Goal: Task Accomplishment & Management: Use online tool/utility

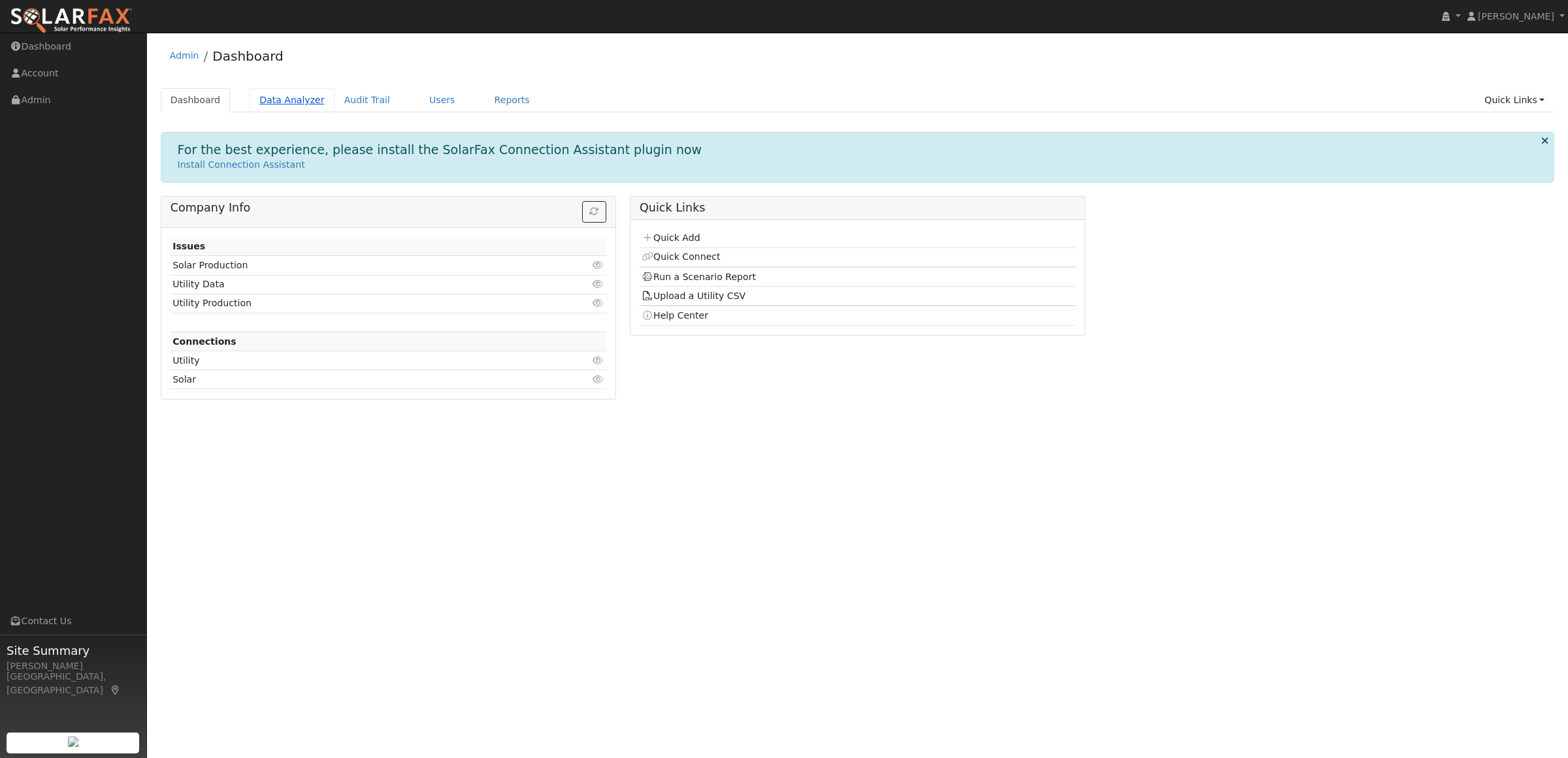
click at [278, 92] on link "Data Analyzer" at bounding box center [292, 100] width 85 height 24
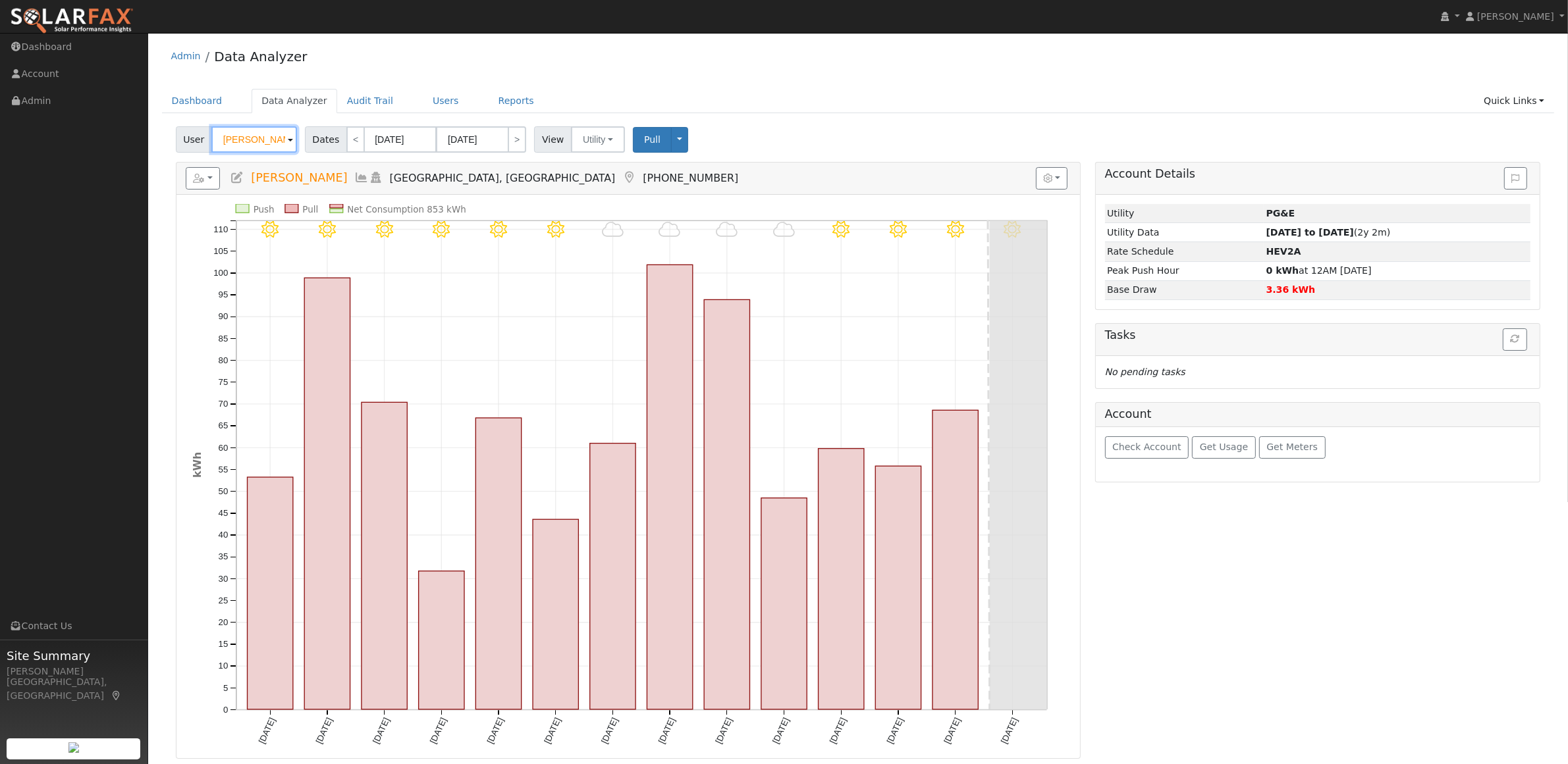
click at [239, 135] on input "Ari Haytin" at bounding box center [254, 140] width 85 height 26
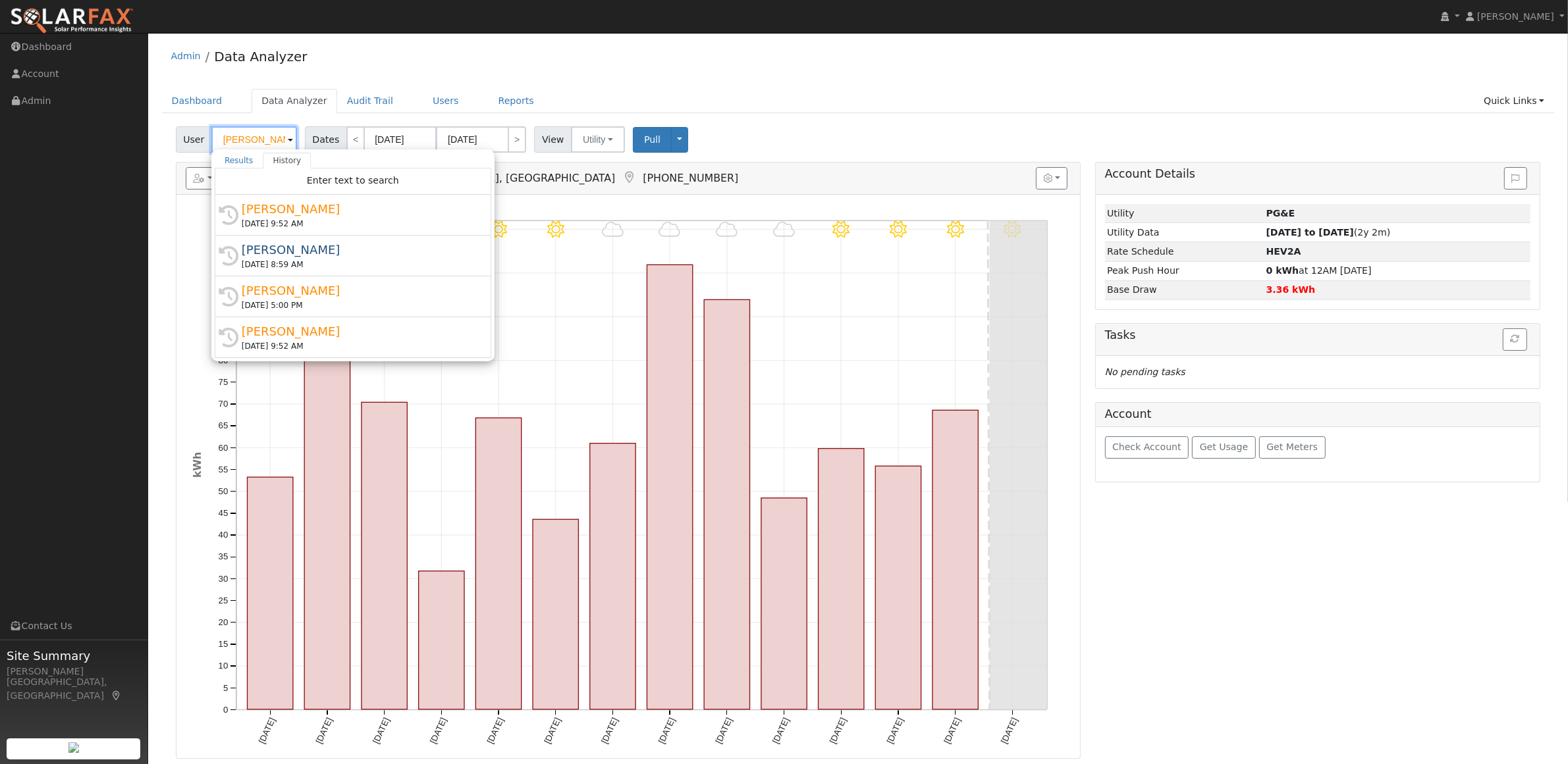
click at [239, 135] on input "[PERSON_NAME]" at bounding box center [254, 140] width 85 height 26
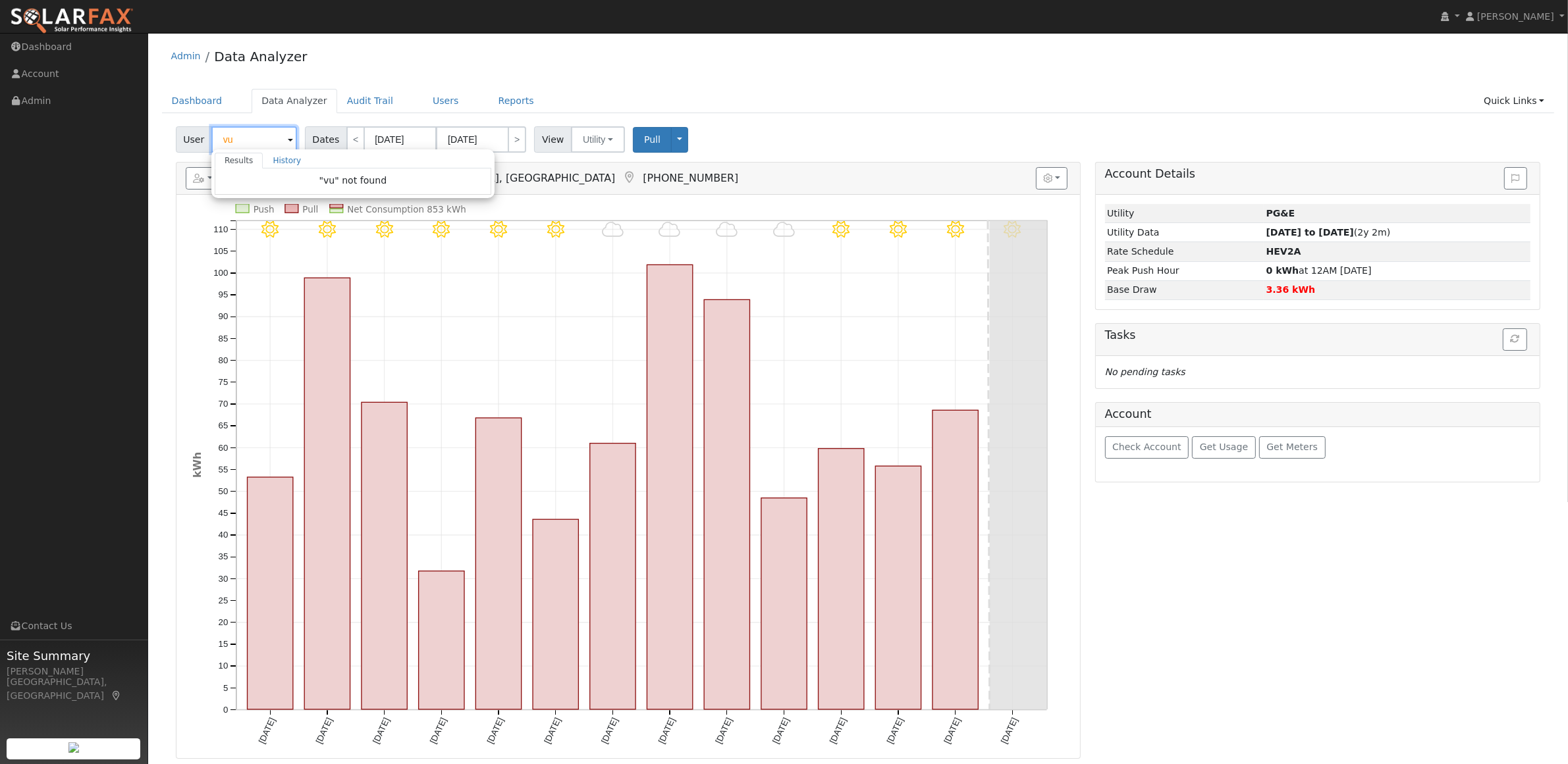
click at [250, 146] on input "vu" at bounding box center [254, 140] width 85 height 26
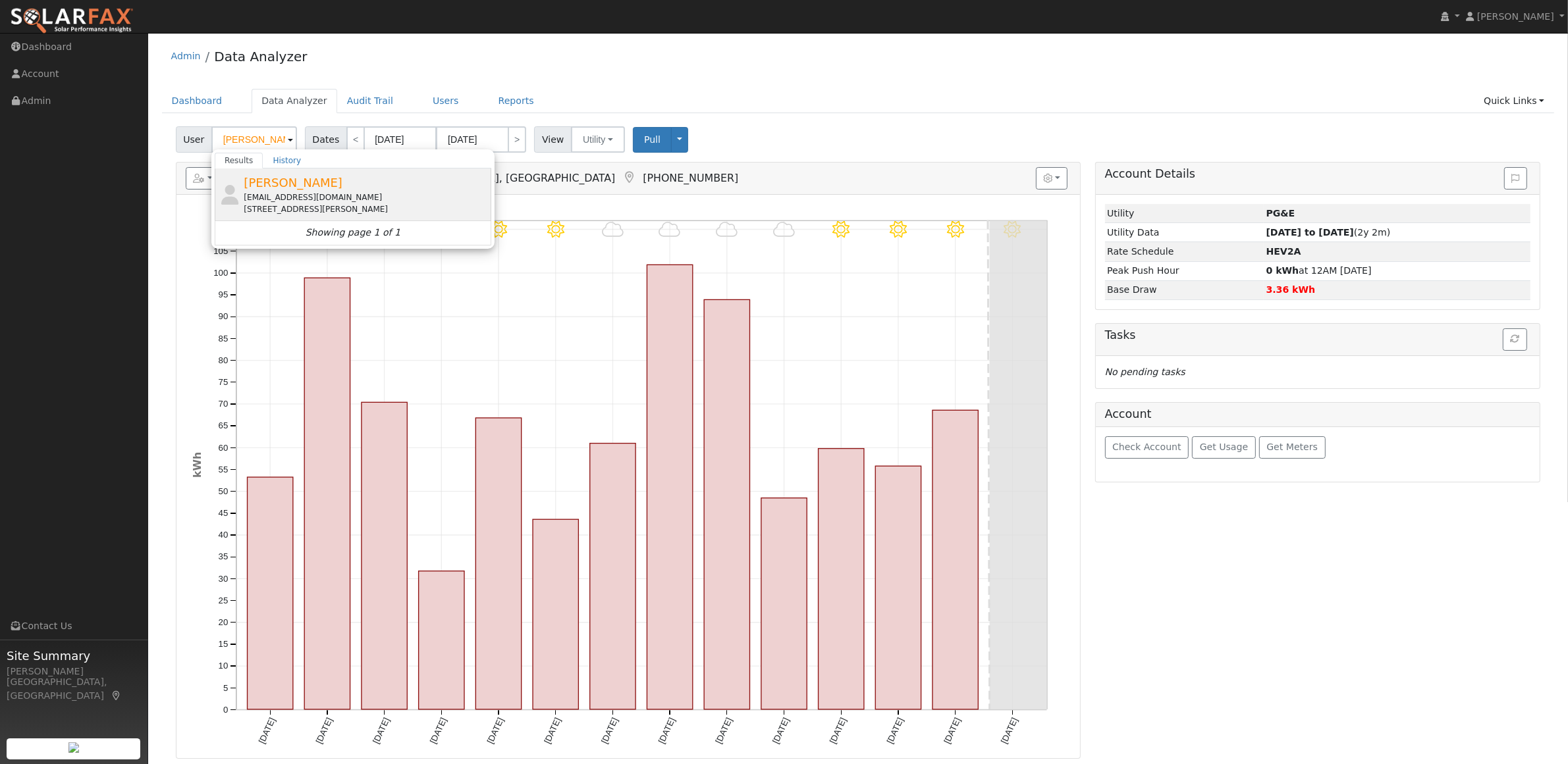
click at [267, 180] on span "Zheng Liu" at bounding box center [293, 183] width 99 height 14
type input "Zheng Liu"
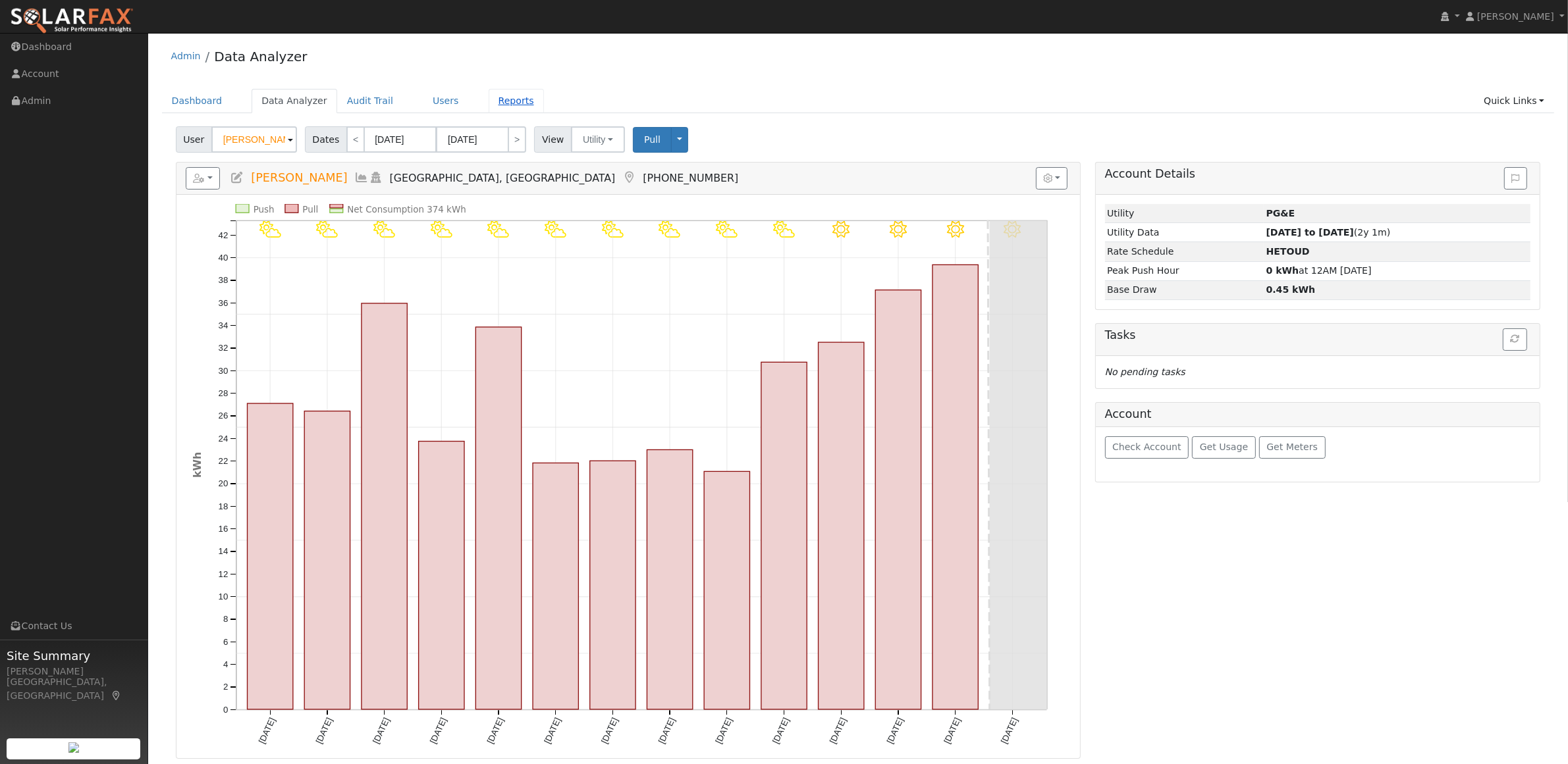
click at [489, 105] on link "Reports" at bounding box center [516, 101] width 55 height 24
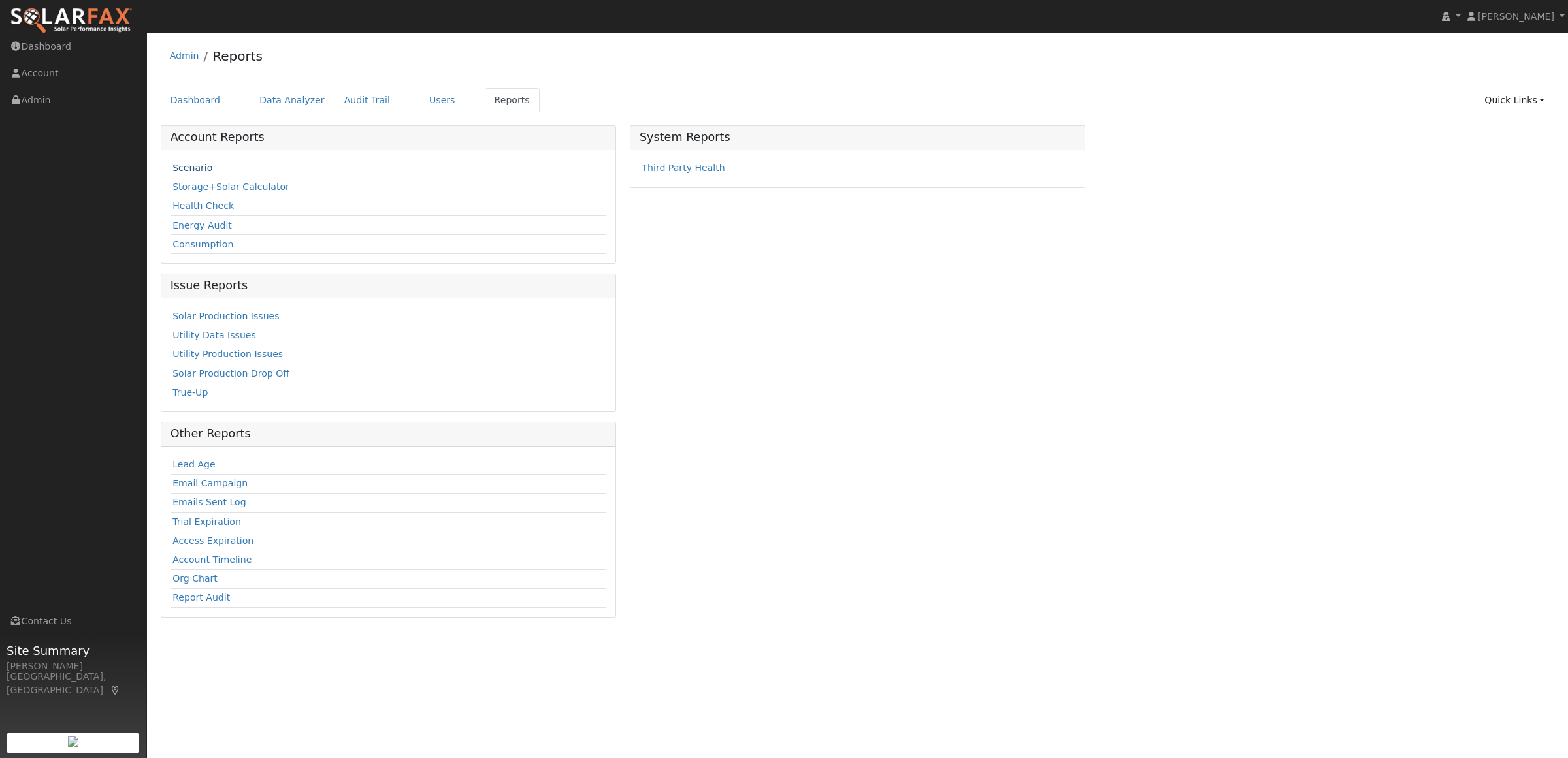
click at [180, 170] on link "Scenario" at bounding box center [192, 168] width 40 height 10
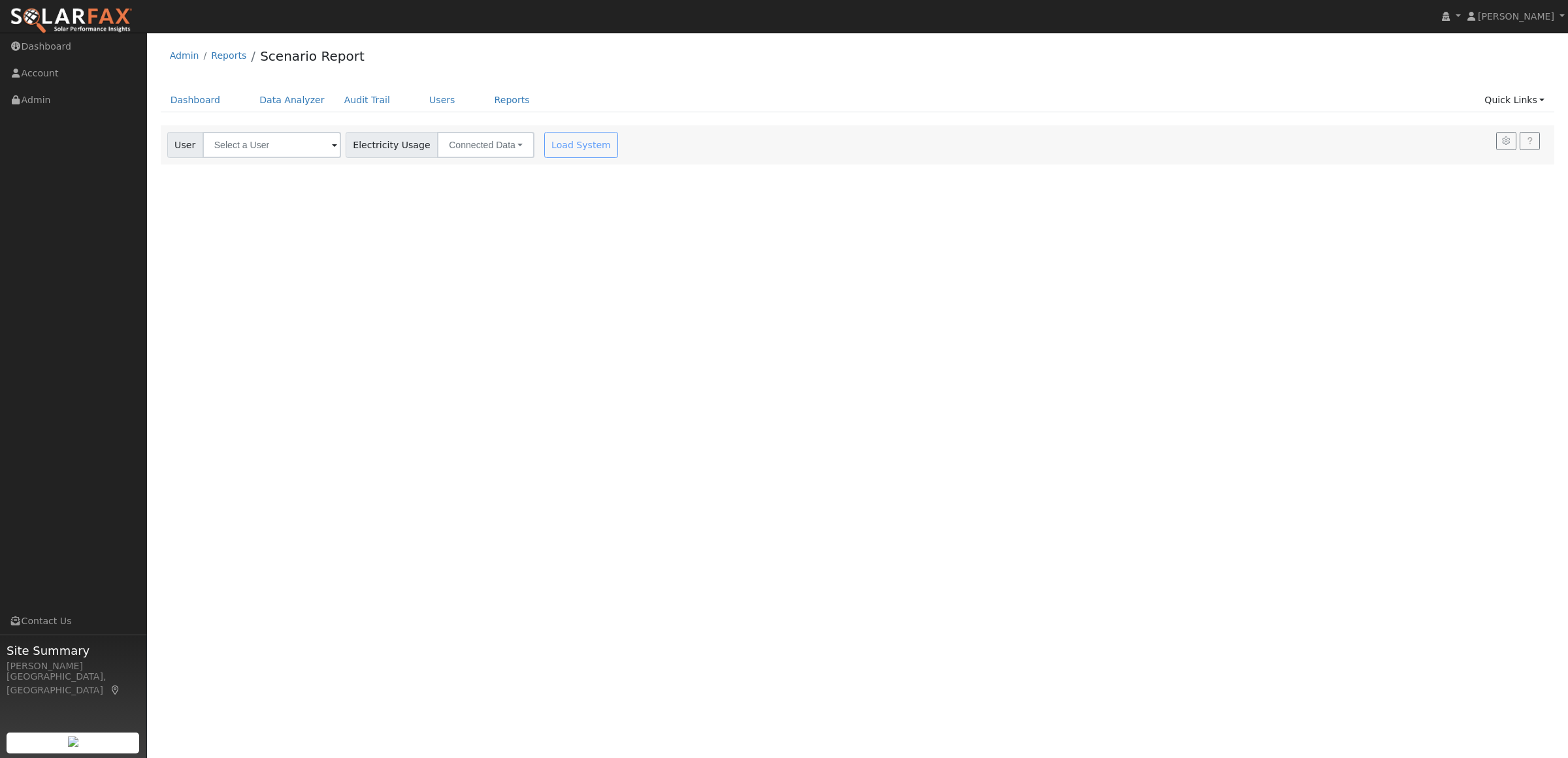
click at [335, 145] on span at bounding box center [334, 146] width 5 height 15
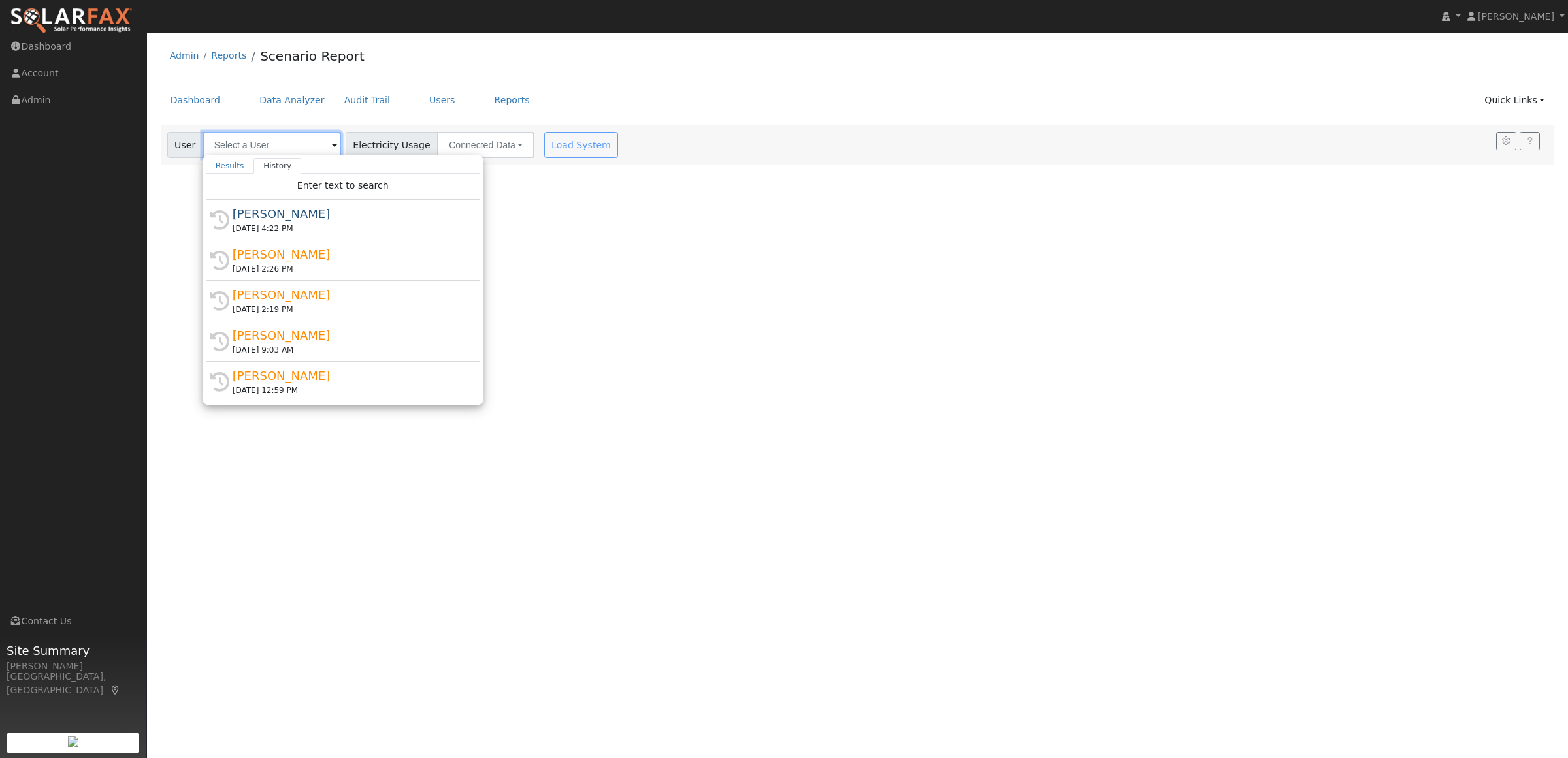
click at [251, 138] on input "text" at bounding box center [272, 145] width 139 height 26
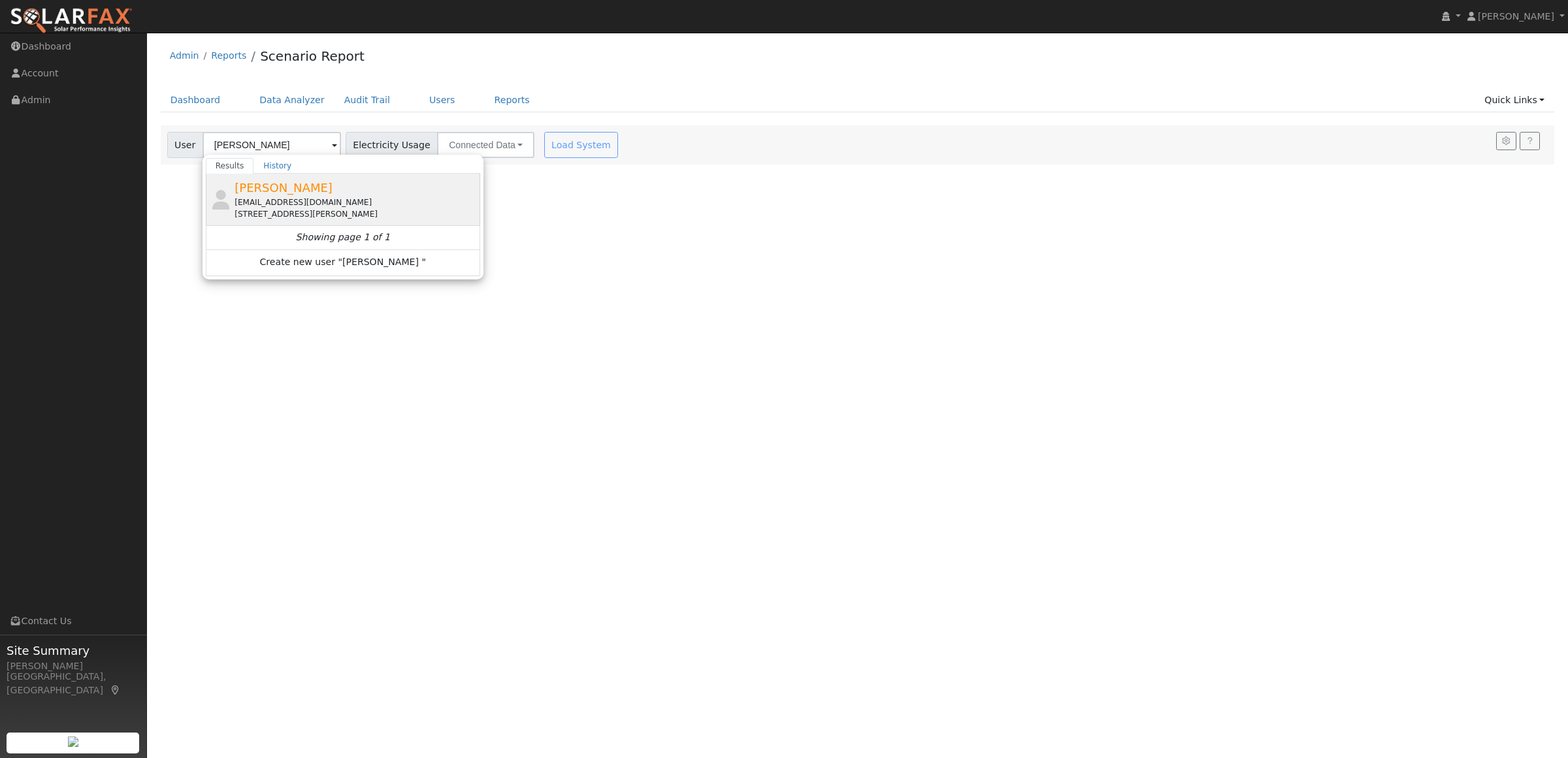
click at [245, 201] on div "zliu001@gmail.com" at bounding box center [356, 202] width 242 height 12
type input "Zheng Liu"
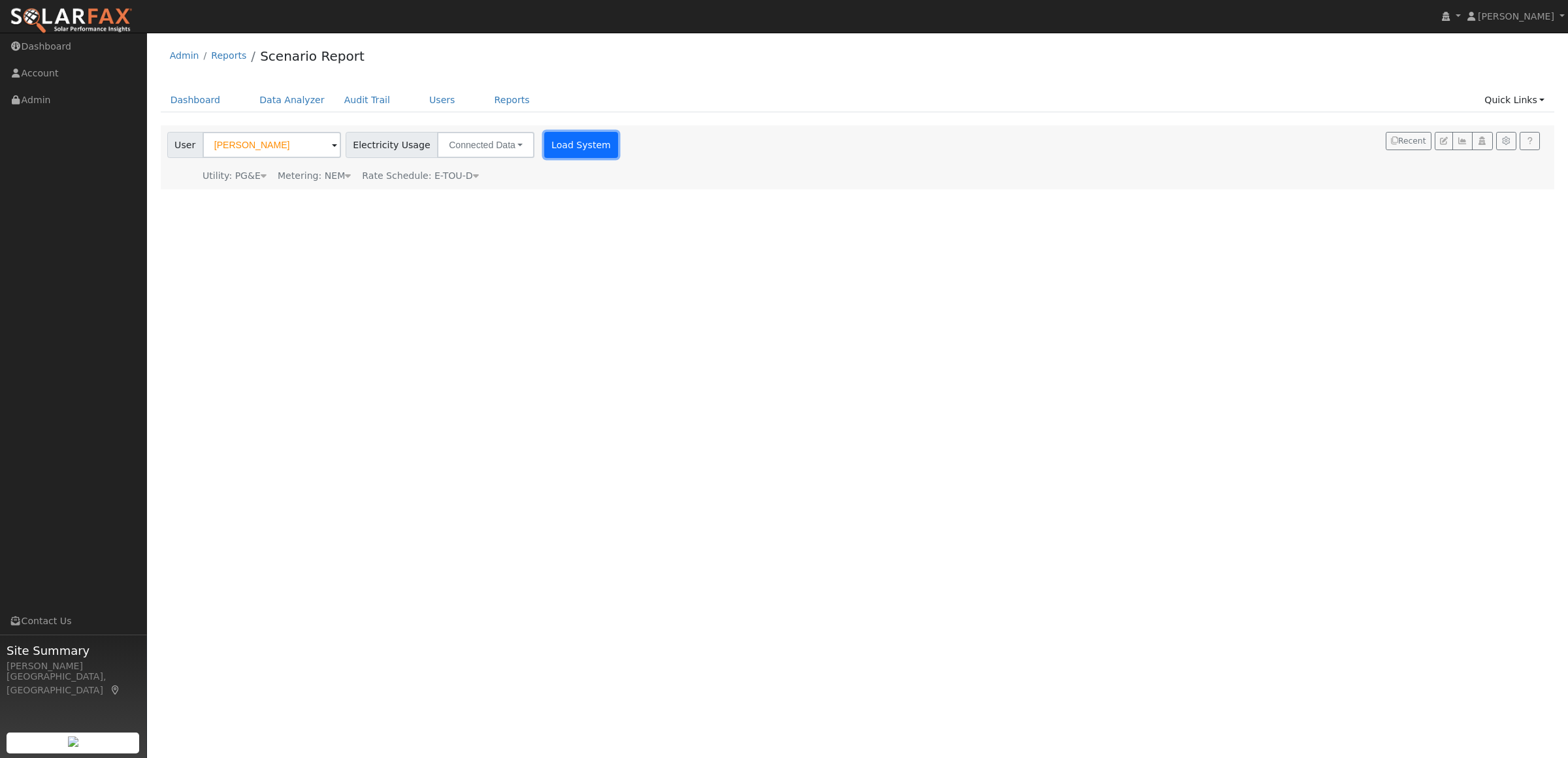
click at [559, 145] on button "Load System" at bounding box center [581, 145] width 74 height 26
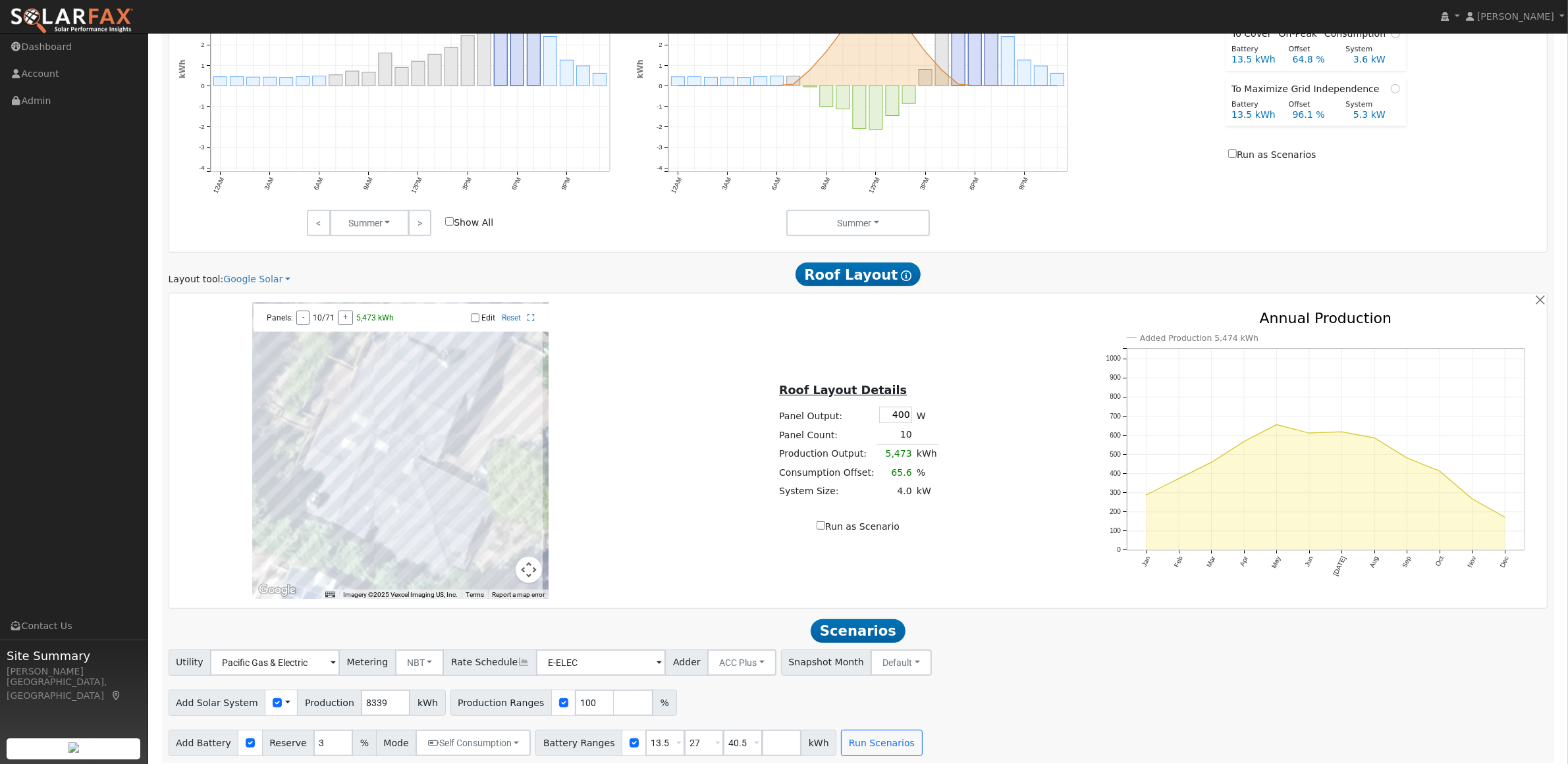
scroll to position [712, 0]
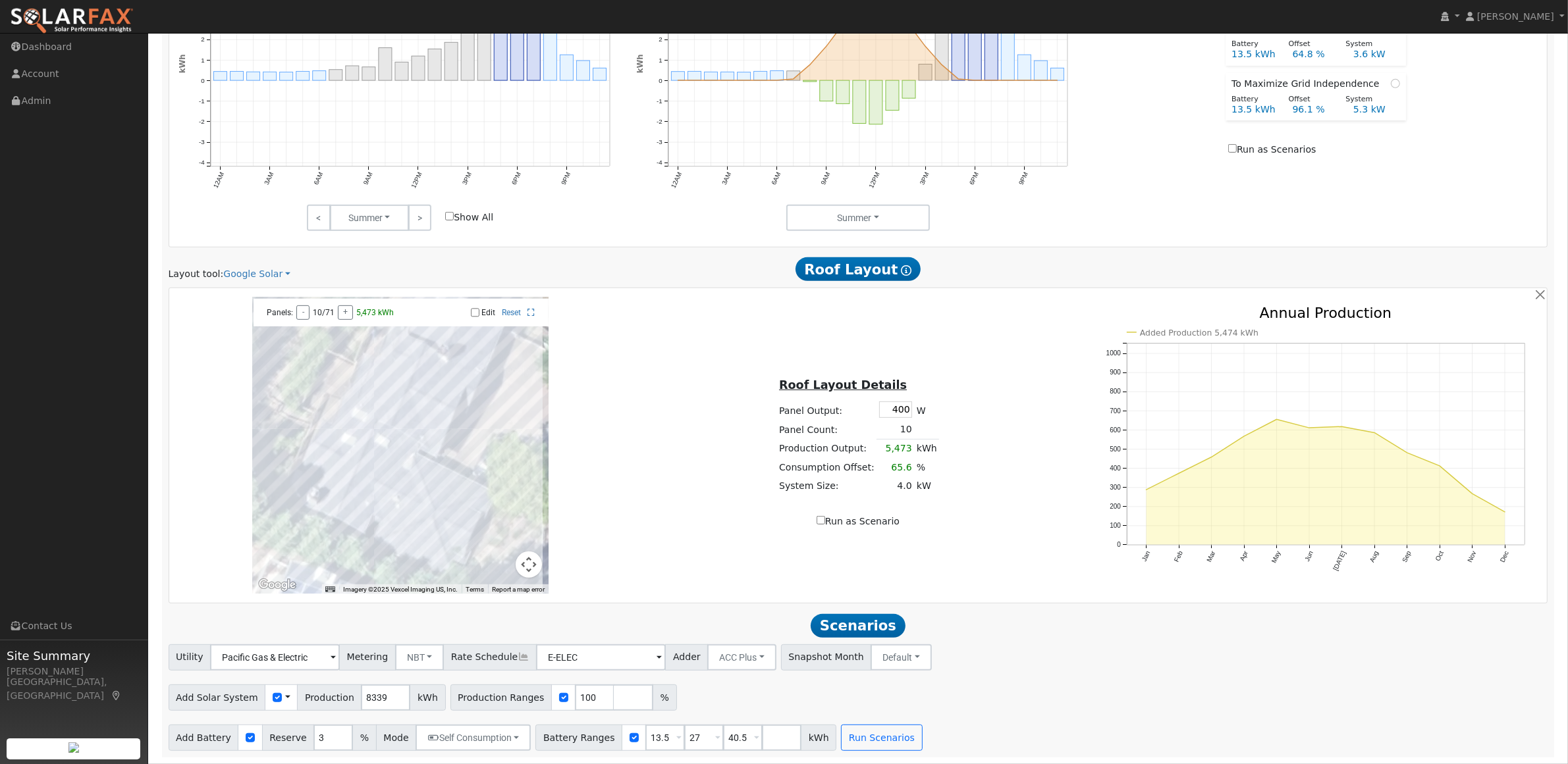
click at [870, 272] on span "Roof Layout Show Help" at bounding box center [858, 269] width 126 height 24
click at [250, 272] on link "Google Solar" at bounding box center [256, 274] width 67 height 14
click at [252, 333] on link "Aurora" at bounding box center [266, 337] width 91 height 18
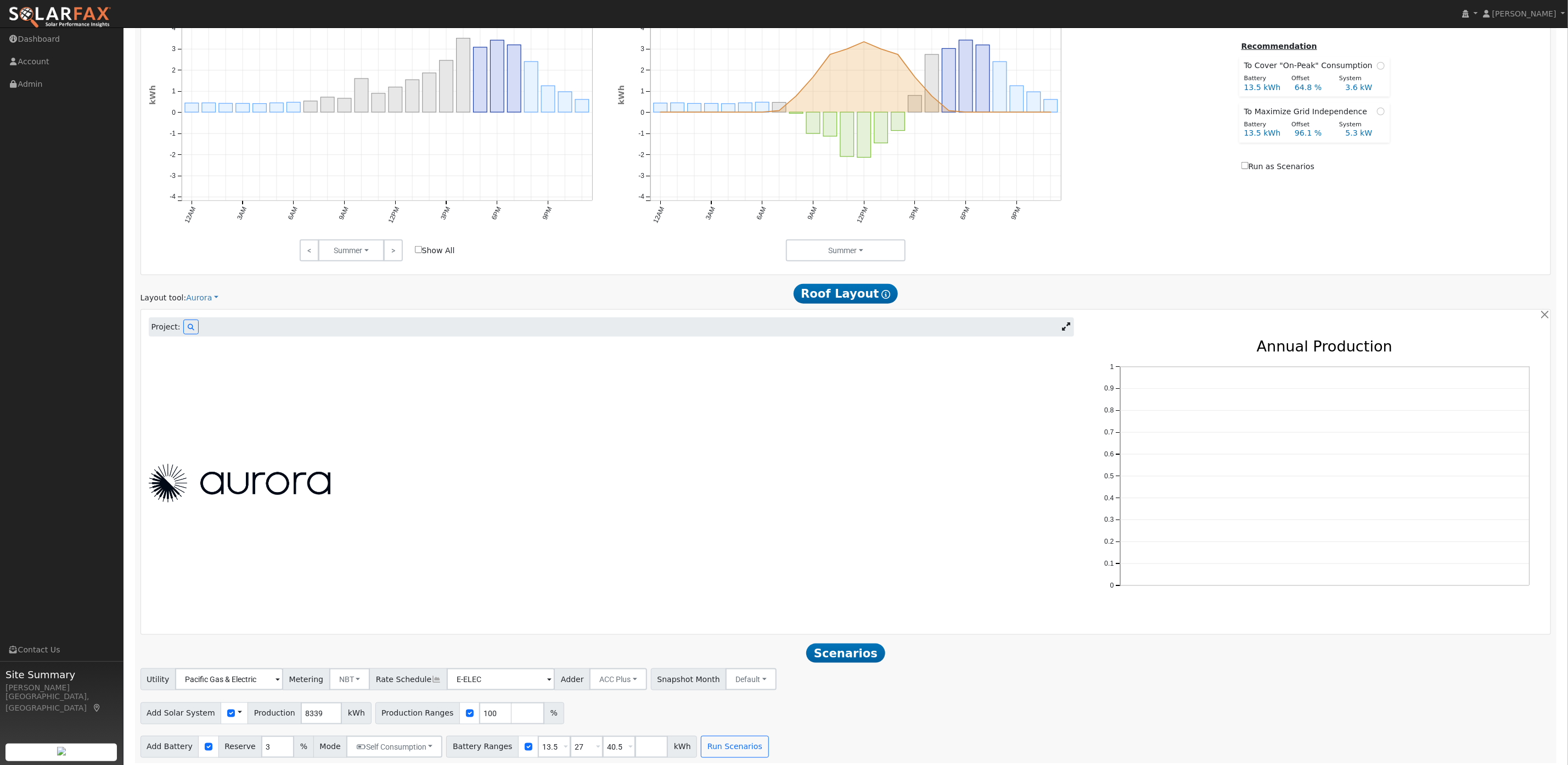
scroll to position [629, 0]
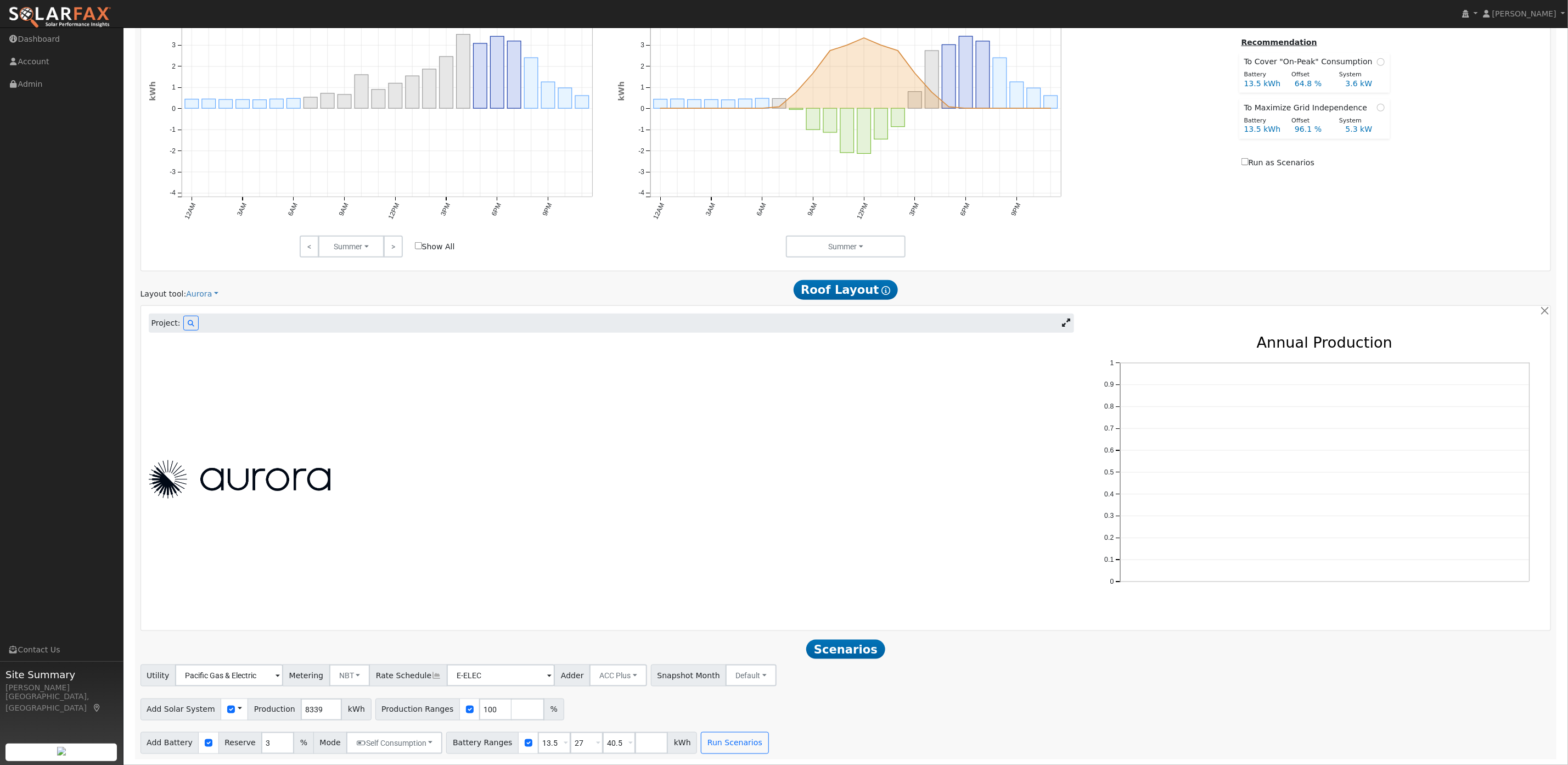
click at [328, 473] on img at bounding box center [239, 480] width 182 height 39
click at [827, 289] on span "Roof Layout Show Help" at bounding box center [846, 290] width 105 height 20
click at [617, 502] on div at bounding box center [612, 479] width 938 height 287
click at [183, 316] on button at bounding box center [191, 323] width 15 height 15
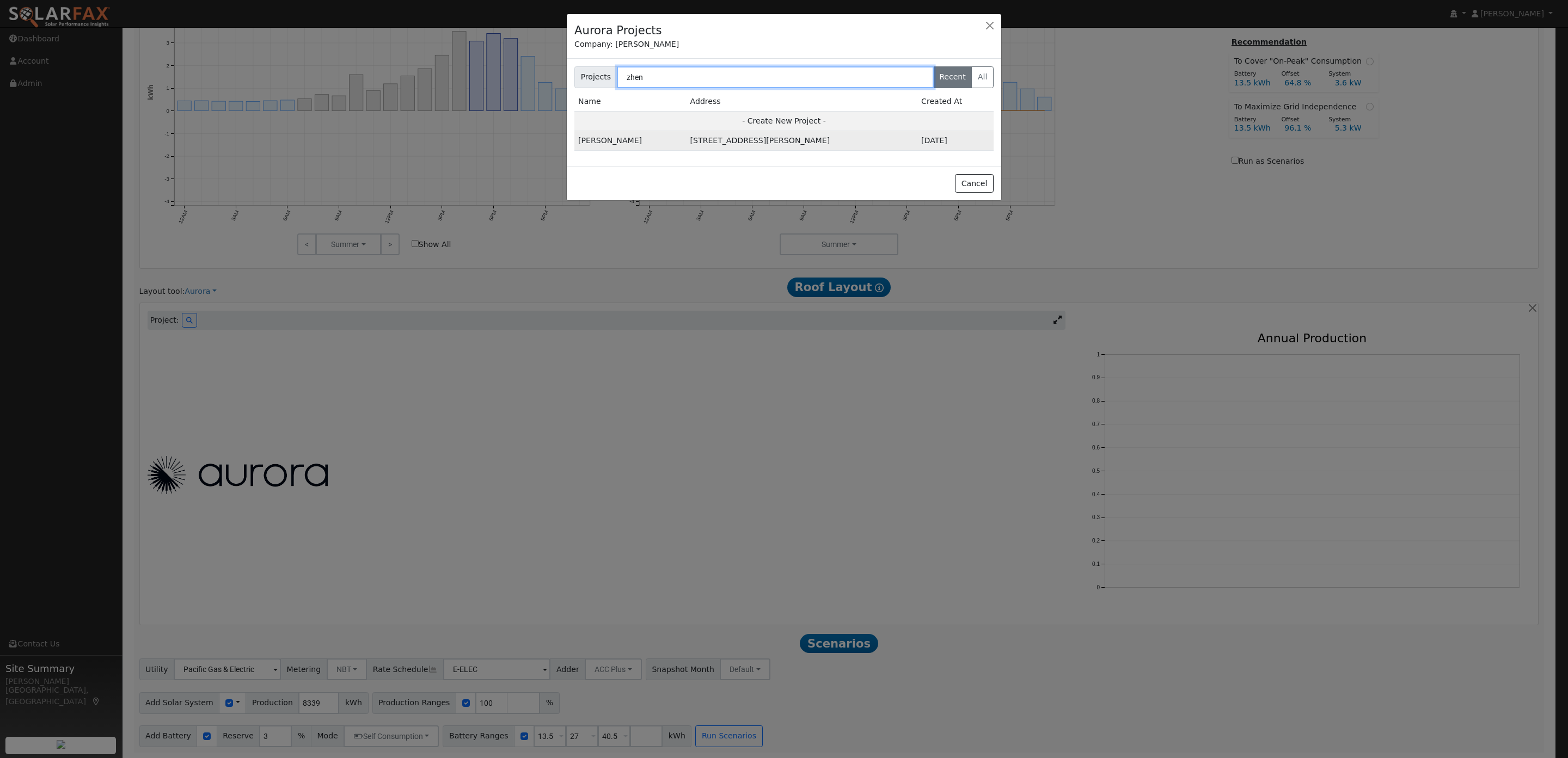
type input "zhen"
click at [616, 139] on td "Zheng Liu" at bounding box center [631, 141] width 112 height 19
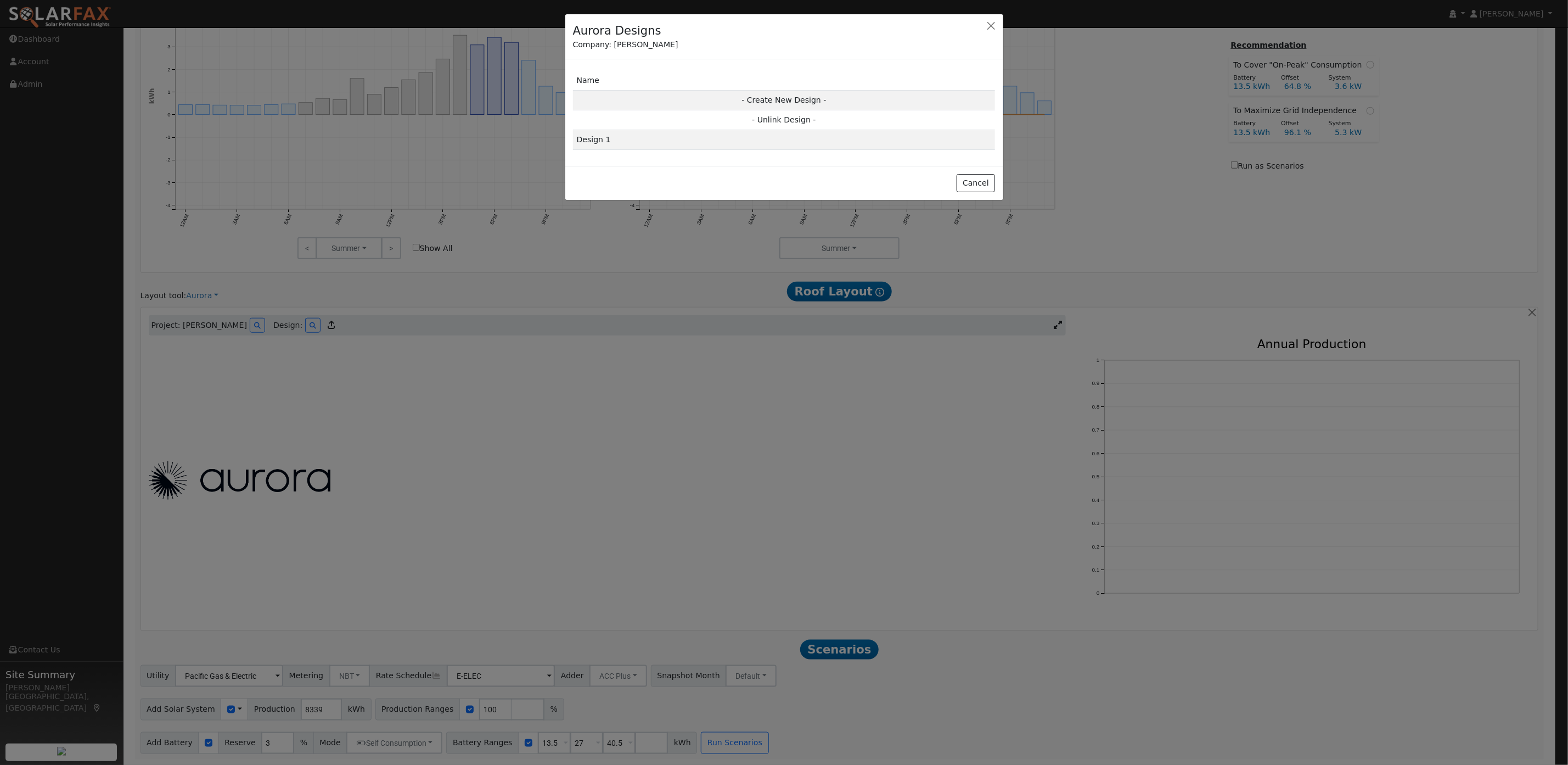
scroll to position [630, 0]
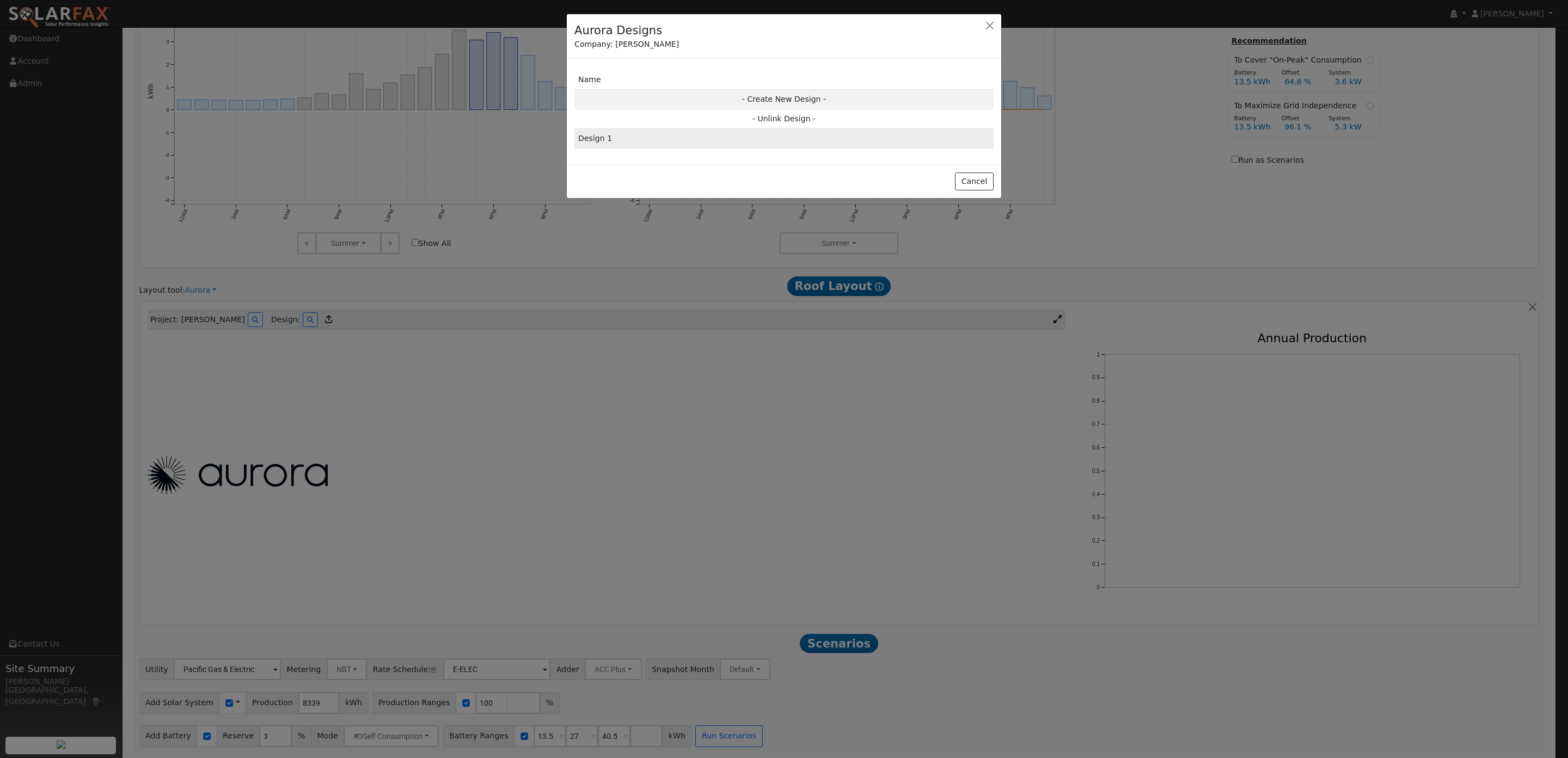
click at [631, 141] on td "Design 1" at bounding box center [784, 139] width 419 height 19
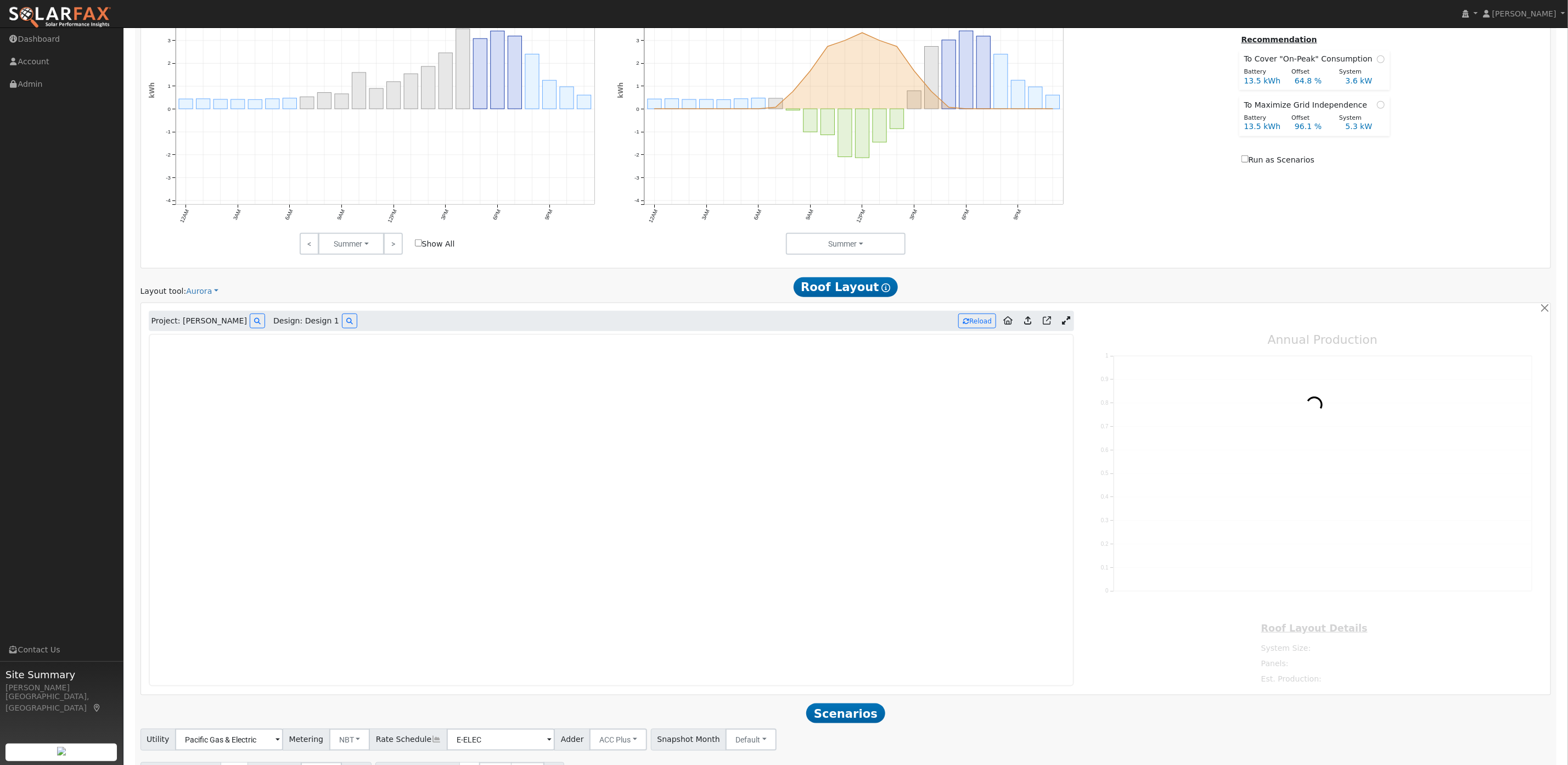
type input "6689"
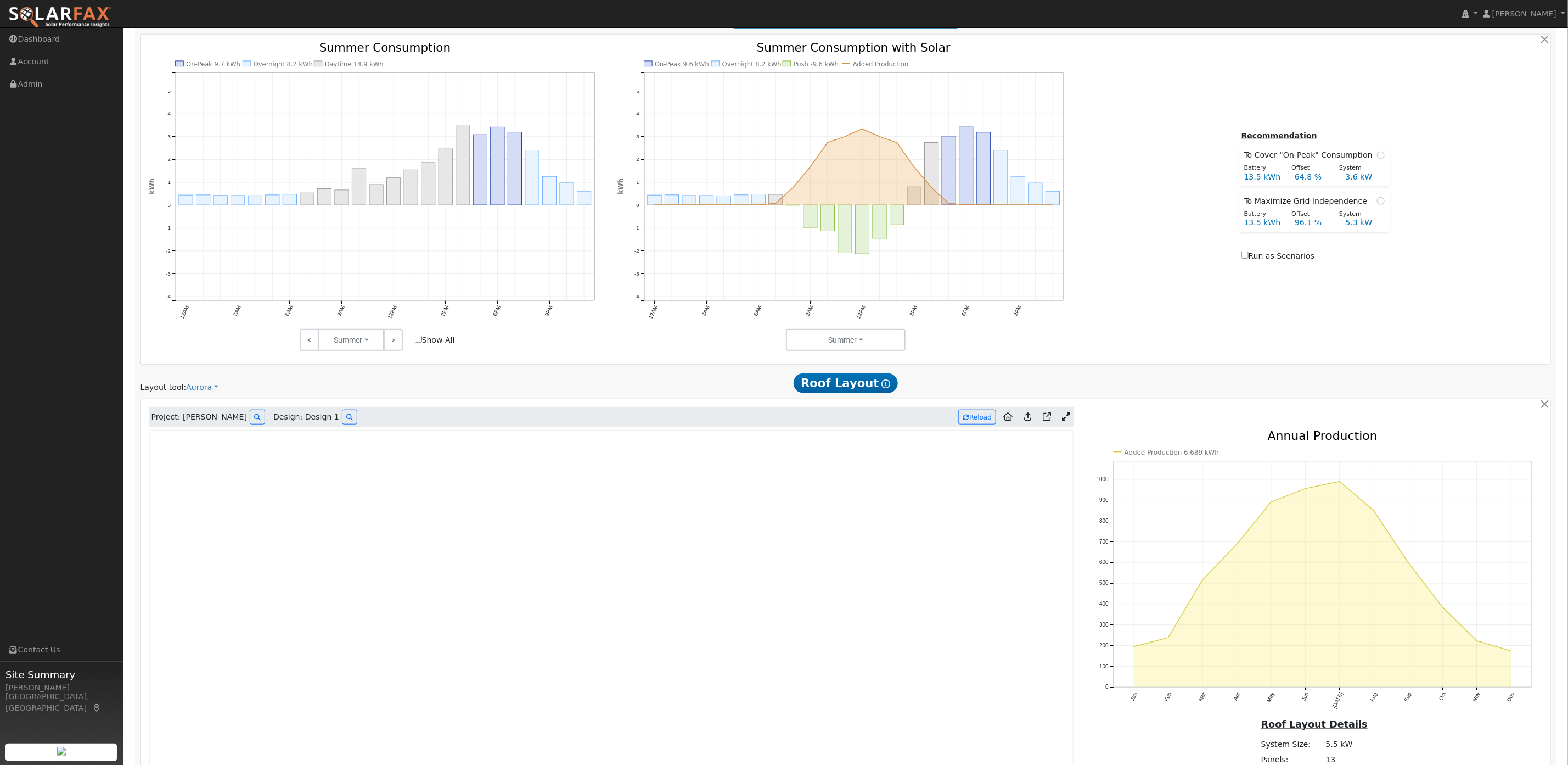
scroll to position [531, 0]
click at [965, 422] on icon at bounding box center [966, 420] width 7 height 7
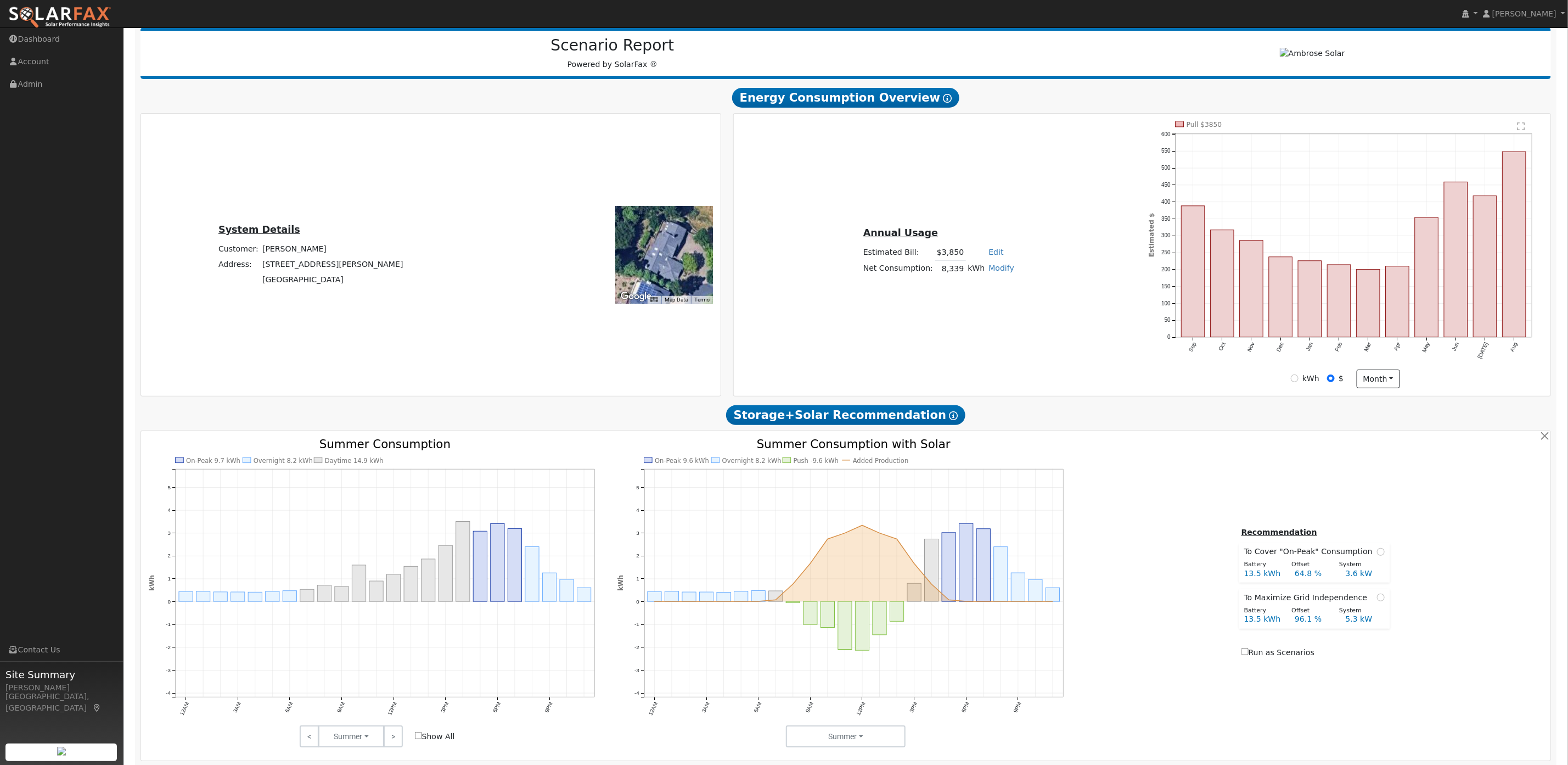
scroll to position [0, 0]
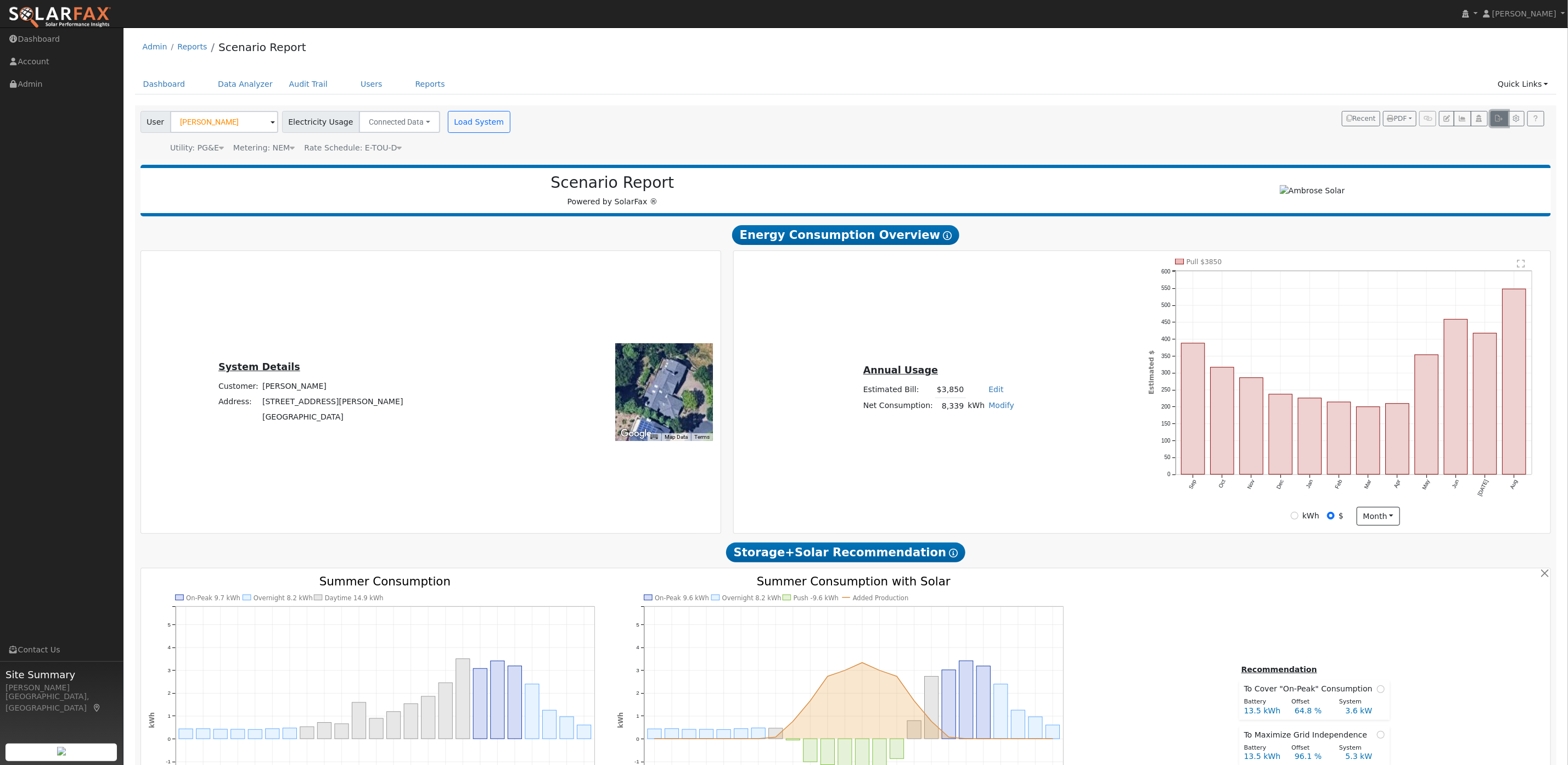
click at [1317, 117] on icon "button" at bounding box center [1499, 118] width 8 height 7
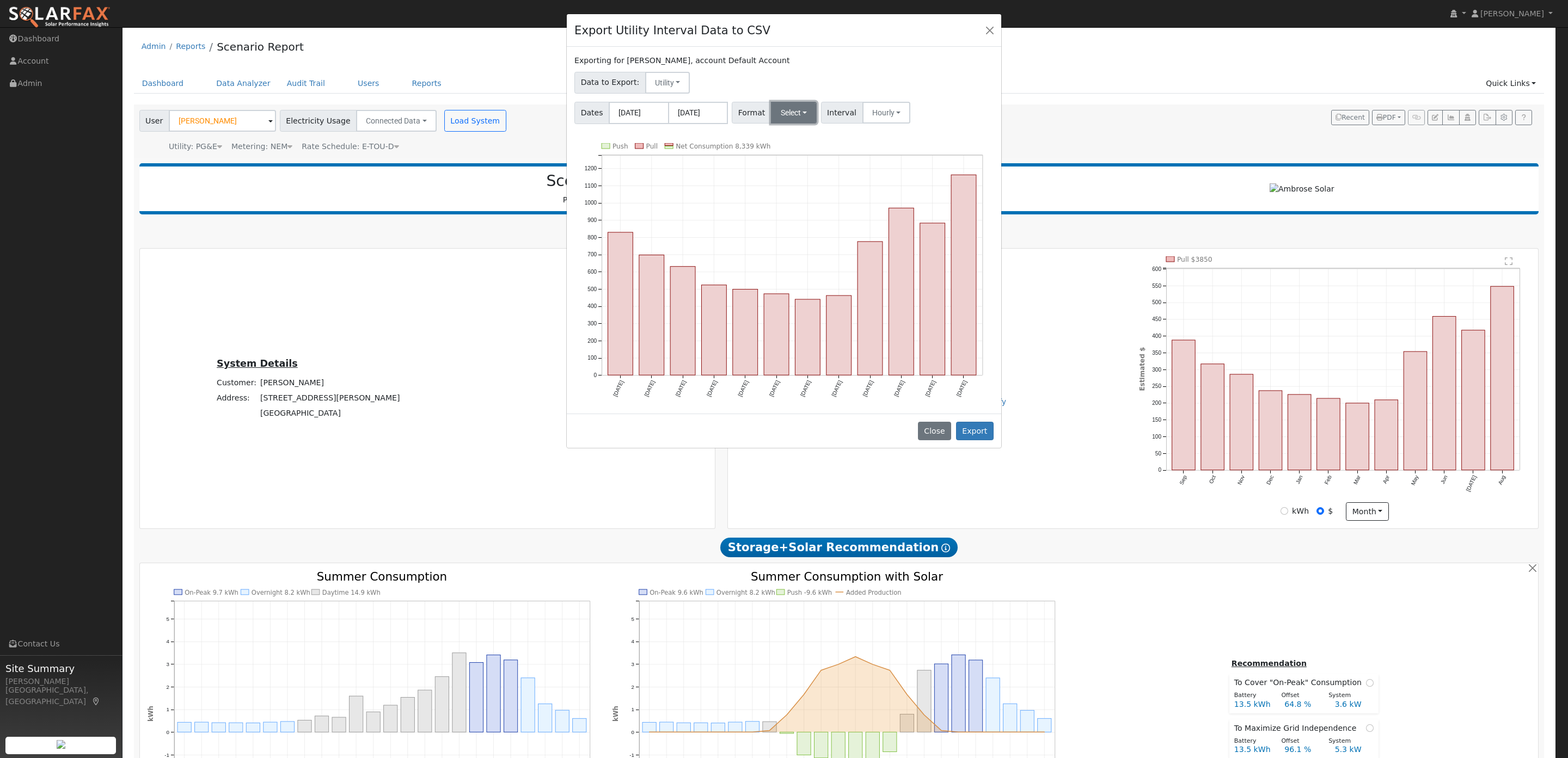
click at [801, 108] on button "Select" at bounding box center [794, 113] width 46 height 22
click at [428, 294] on div "Export Utility Interval Data to CSV Exporting for Zheng Liu, account Default Ac…" at bounding box center [784, 379] width 1568 height 758
click at [942, 425] on button "Close" at bounding box center [934, 431] width 33 height 18
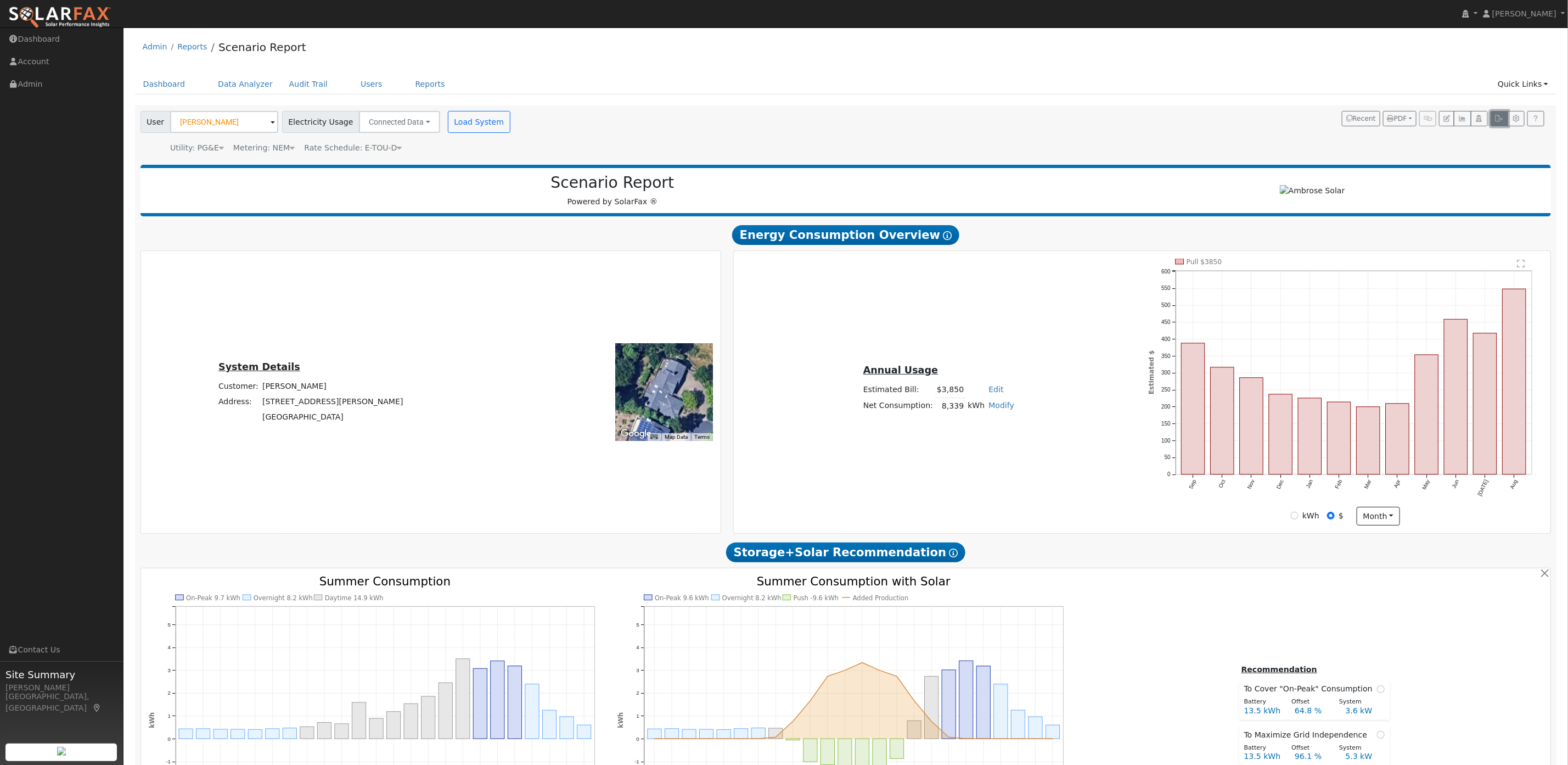
click at [1317, 122] on button "button" at bounding box center [1499, 118] width 17 height 15
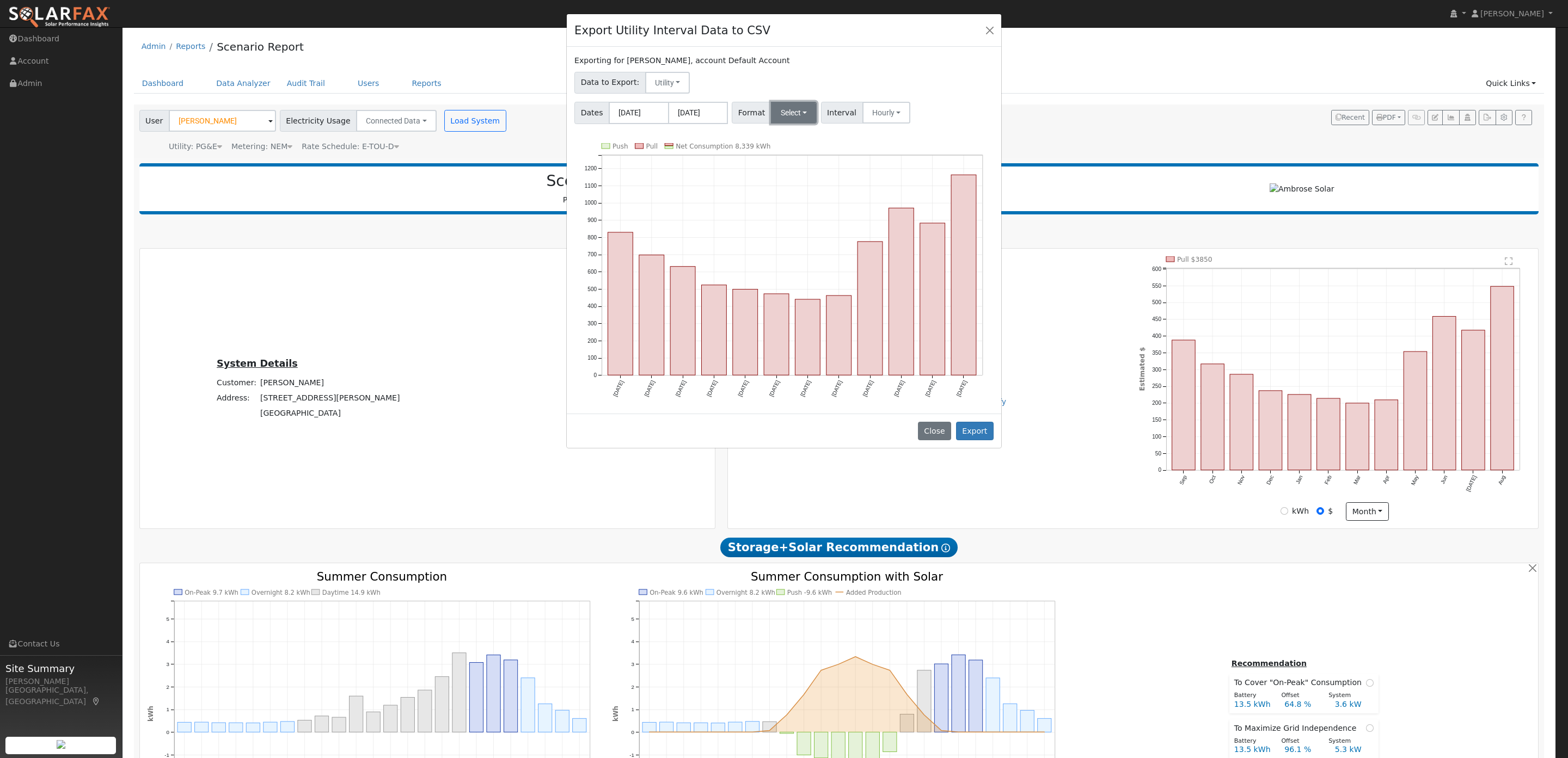
click at [782, 113] on button "Select" at bounding box center [794, 113] width 46 height 22
click at [789, 212] on link "Aurora" at bounding box center [808, 206] width 78 height 15
click at [873, 115] on button "Hourly" at bounding box center [890, 113] width 49 height 22
click at [872, 173] on link "Hourly" at bounding box center [900, 167] width 75 height 15
click at [980, 422] on button "Export" at bounding box center [975, 431] width 38 height 18
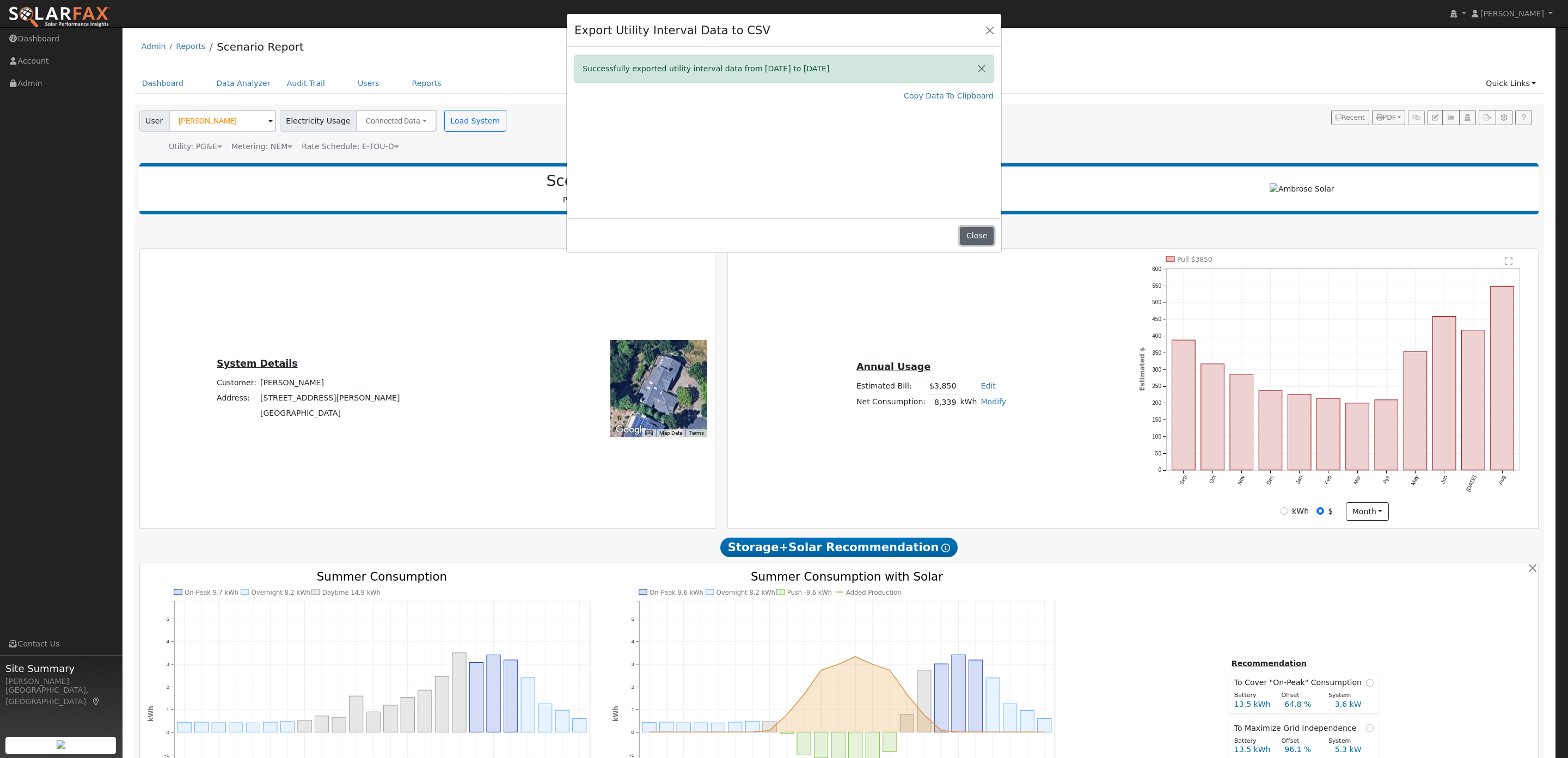
click at [983, 234] on button "Close" at bounding box center [976, 236] width 33 height 18
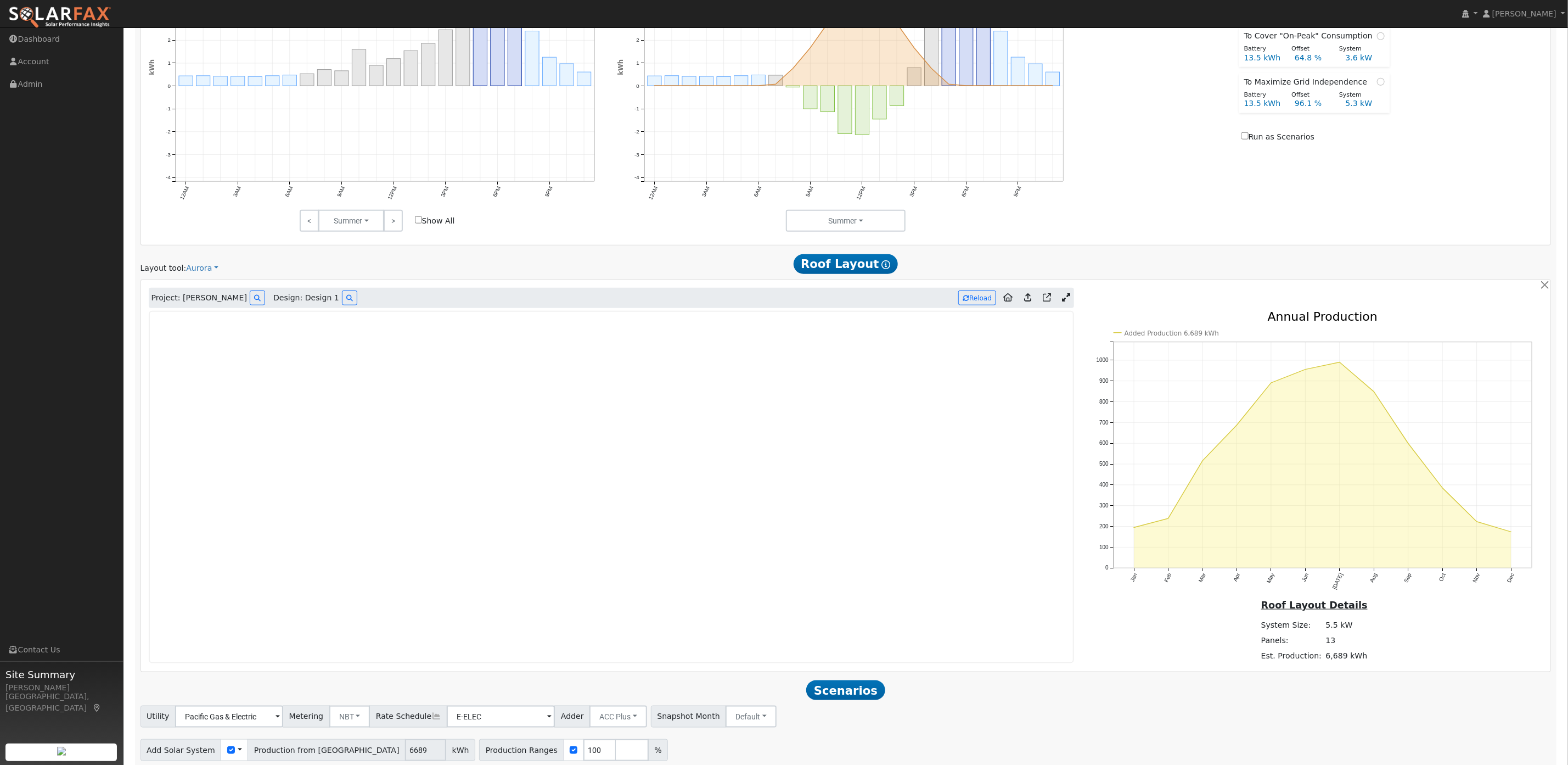
scroll to position [613, 0]
